Goal: Transaction & Acquisition: Purchase product/service

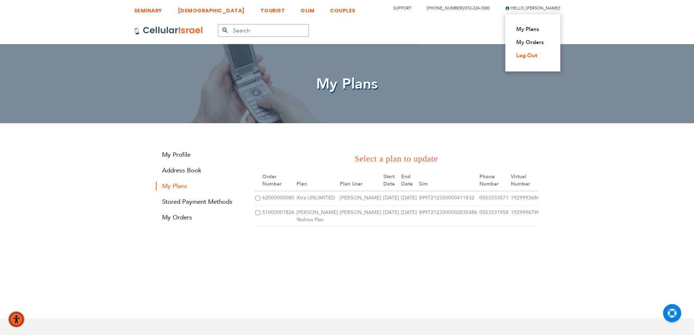
click at [522, 58] on link "Log Out" at bounding box center [530, 55] width 29 height 7
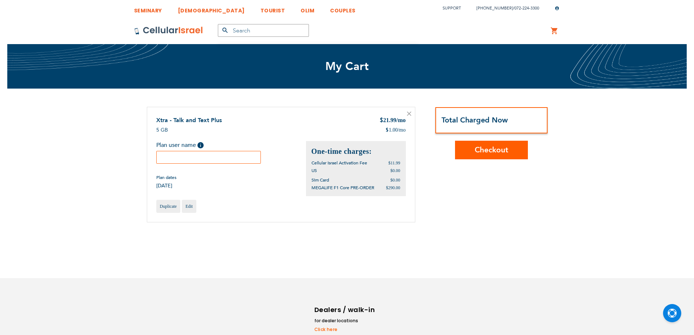
type input "d"
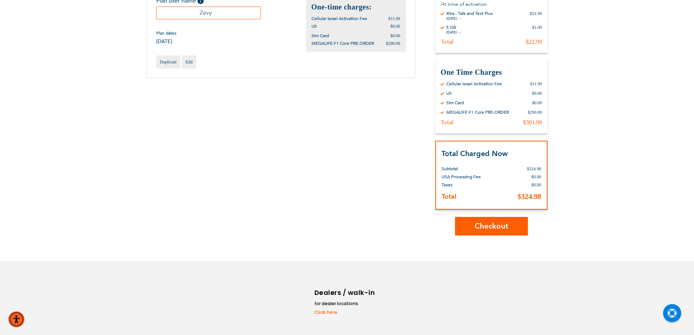
scroll to position [166, 0]
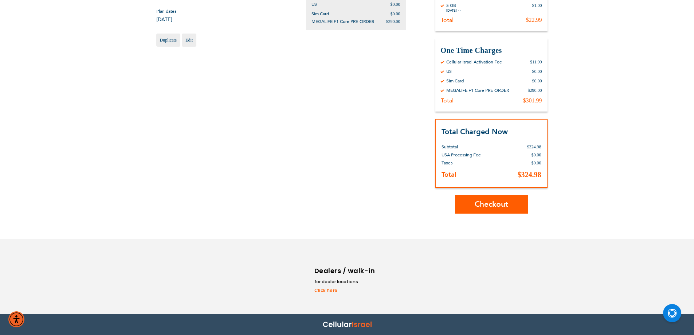
type input "Zevy"
click at [495, 212] on button "Checkout" at bounding box center [491, 204] width 73 height 19
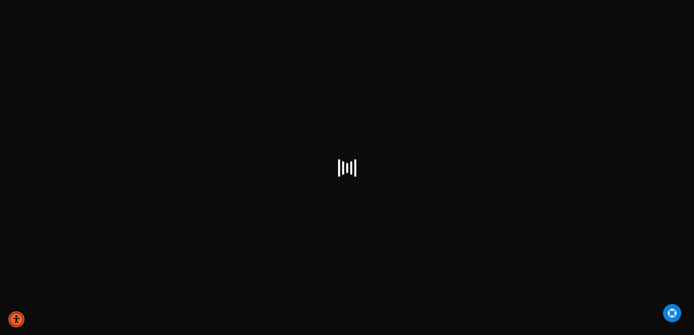
checkbox input "false"
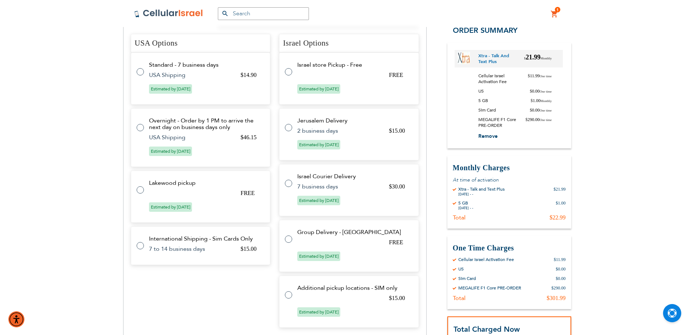
scroll to position [304, 0]
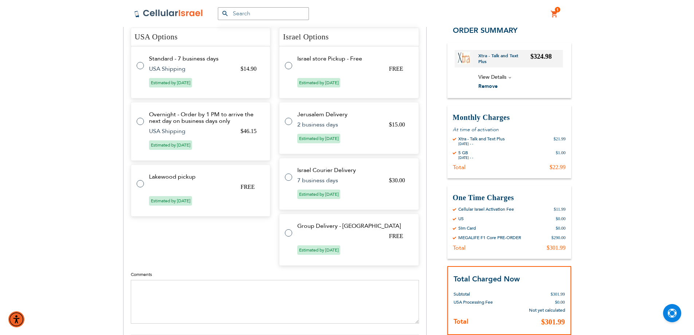
click at [299, 235] on tr "Group Delivery - Israel FREE Estimated by Aug 12th, 2025" at bounding box center [349, 240] width 140 height 52
radio input "true"
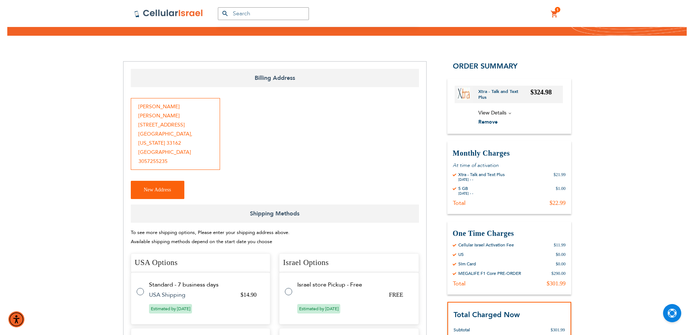
scroll to position [44, 0]
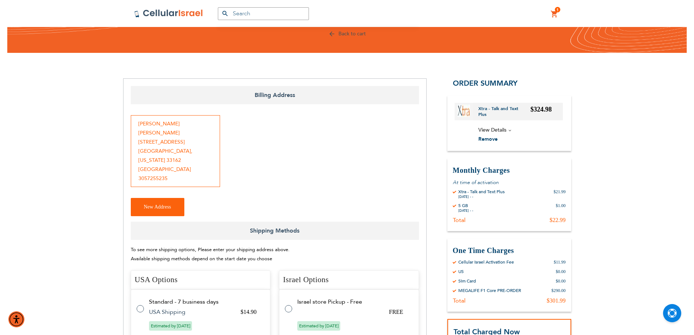
click at [157, 179] on div "Chavi Markowitz 17820 North East 10th Avenue North Miami Beach , Florida 33162 …" at bounding box center [175, 151] width 89 height 72
copy div "3057255235"
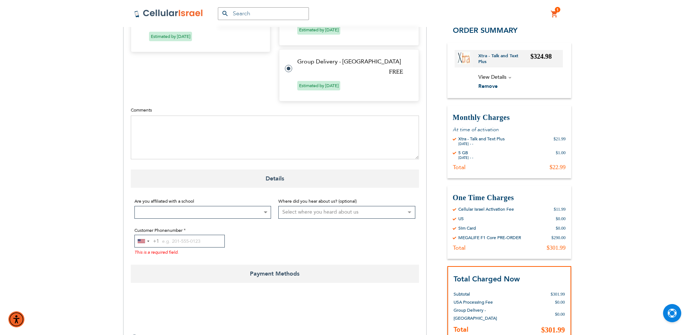
scroll to position [469, 0]
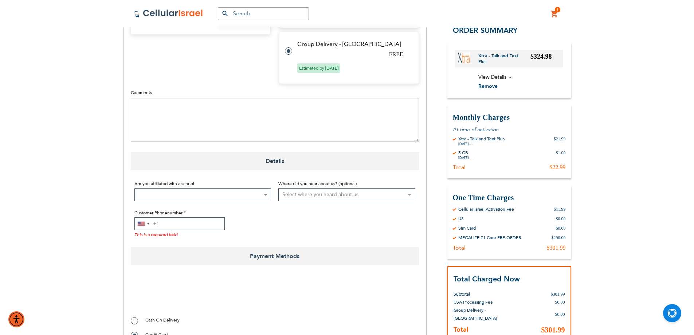
click at [178, 223] on input "Customer Phonenumber" at bounding box center [179, 223] width 90 height 13
paste input "3057255235"
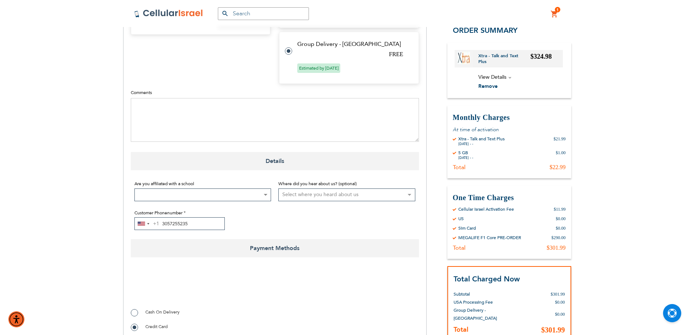
type input "3057255235"
click at [225, 197] on span at bounding box center [202, 194] width 137 height 13
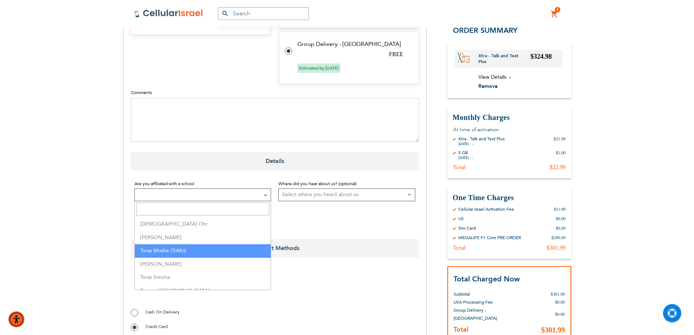
select select "165"
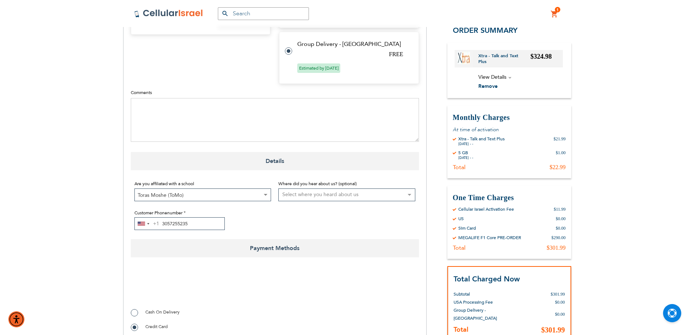
drag, startPoint x: 83, startPoint y: 234, endPoint x: 31, endPoint y: 230, distance: 51.9
click at [31, 230] on div "SEMINARY YESHIVA TOURIST OLIM COUPLES Support (718) 289-0195 / 072-224-3300 Hel…" at bounding box center [347, 48] width 694 height 1034
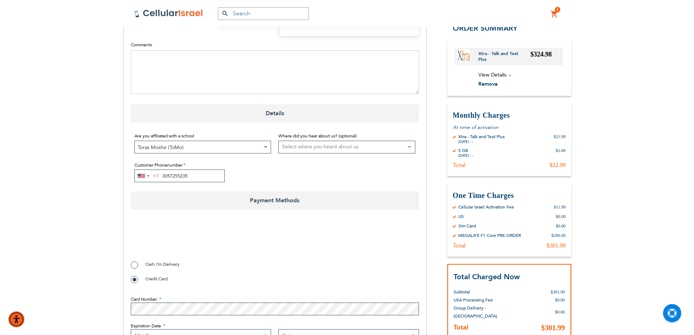
scroll to position [578, 0]
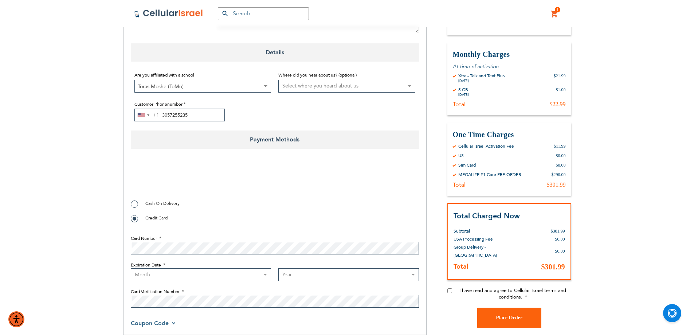
click at [167, 272] on select "Month 01 - January 02 - February 03 - March 04 - April 05 - May 06 - June 07 - …" at bounding box center [201, 274] width 141 height 13
select select "1"
click at [131, 268] on select "Month 01 - January 02 - February 03 - March 04 - April 05 - May 06 - June 07 - …" at bounding box center [201, 274] width 141 height 13
click at [297, 276] on select "Year 2025 2026 2027 2028 2029 2030 2031 2032 2033 2034 2035 2036 2037 2038 2039…" at bounding box center [348, 274] width 141 height 13
select select "2030"
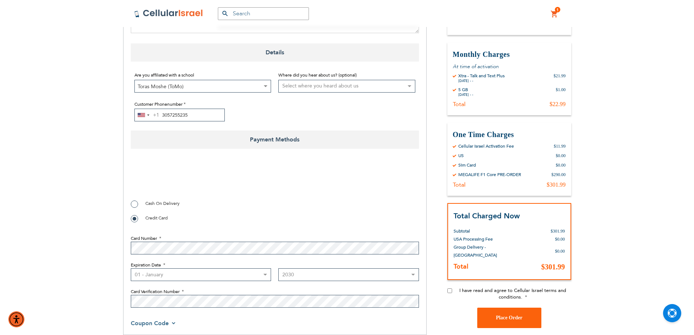
click at [278, 268] on select "Year 2025 2026 2027 2028 2029 2030 2031 2032 2033 2034 2035 2036 2037 2038 2039…" at bounding box center [348, 274] width 141 height 13
click at [452, 289] on div "I have read and agree to Cellular Israel terms and conditions." at bounding box center [510, 297] width 124 height 20
click at [448, 293] on input "I have read and agree to Cellular Israel terms and conditions." at bounding box center [450, 290] width 5 height 5
checkbox input "true"
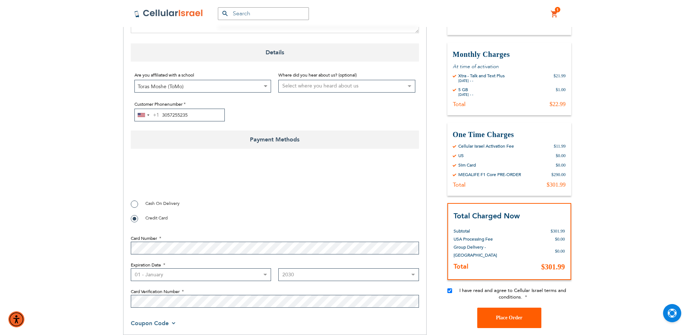
click at [499, 318] on span "Place Order" at bounding box center [509, 317] width 27 height 5
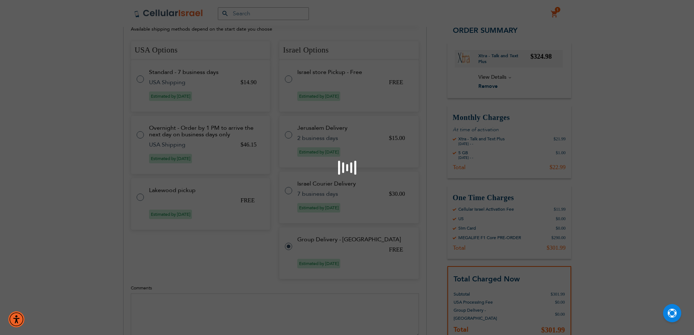
scroll to position [92, 0]
